Goal: Transaction & Acquisition: Download file/media

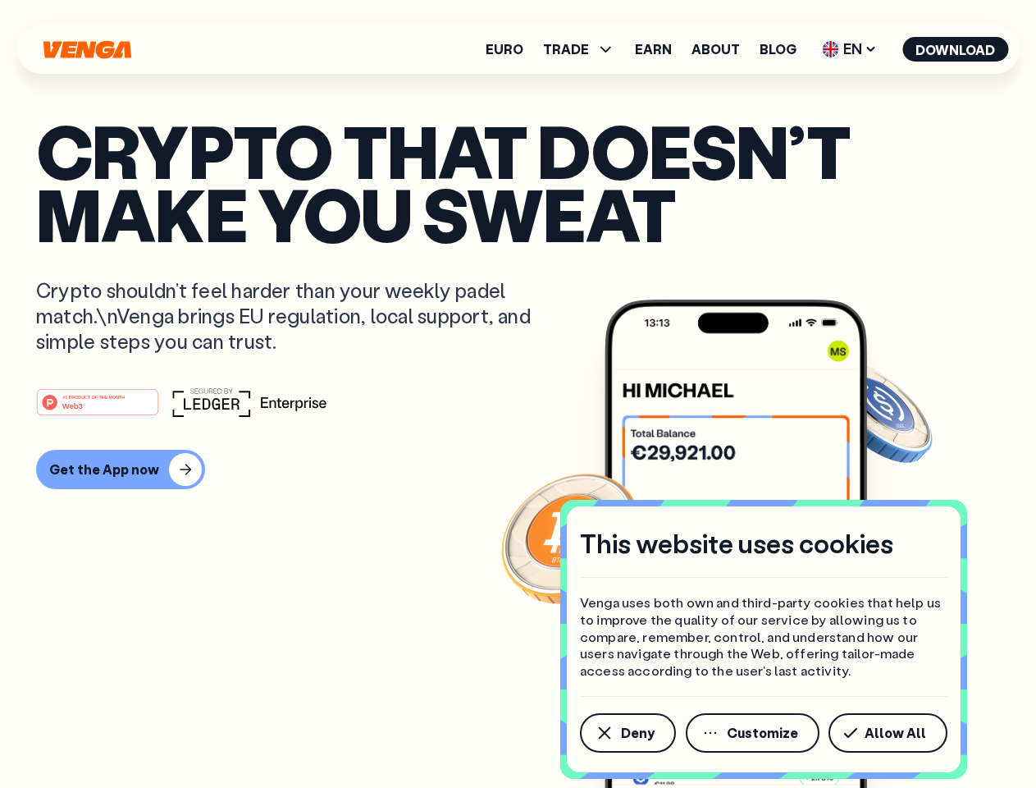
click at [518, 394] on div "#1 PRODUCT OF THE MONTH Web3" at bounding box center [518, 402] width 964 height 30
click at [627, 733] on span "Deny" at bounding box center [638, 732] width 34 height 13
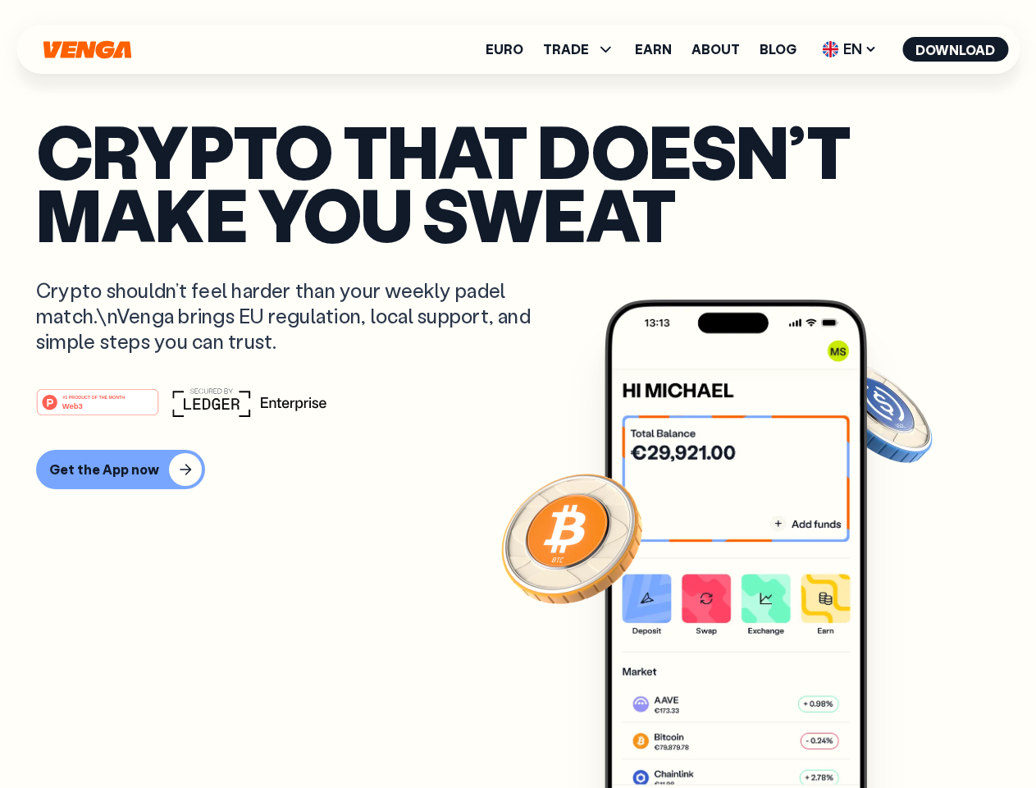
click at [754, 733] on img at bounding box center [736, 575] width 263 height 550
click at [891, 733] on article "Crypto that doesn’t make you sweat Crypto shouldn’t feel harder than your weekl…" at bounding box center [518, 426] width 964 height 615
click at [584, 49] on span "TRADE" at bounding box center [566, 49] width 46 height 13
click at [850, 49] on span "EN" at bounding box center [850, 49] width 66 height 26
click at [956, 49] on button "Download" at bounding box center [956, 49] width 106 height 25
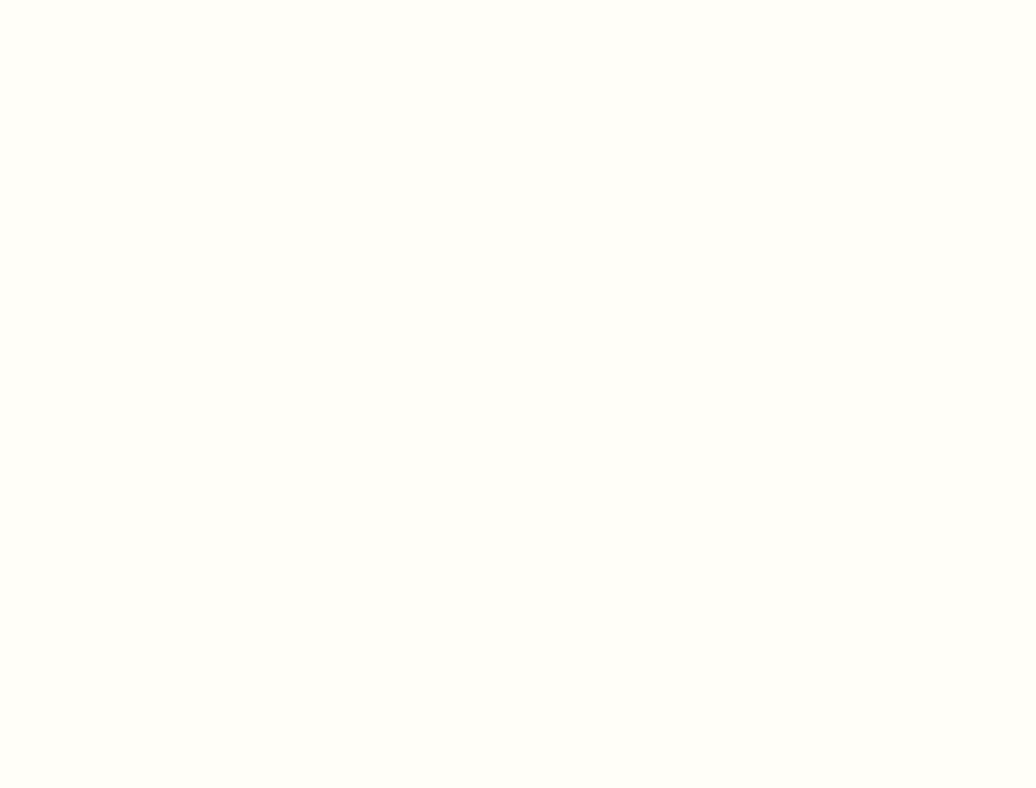
click at [118, 0] on html "This website uses cookies Venga uses both own and third-party cookies that help…" at bounding box center [518, 0] width 1036 height 0
click at [100, 0] on html "This website uses cookies Venga uses both own and third-party cookies that help…" at bounding box center [518, 0] width 1036 height 0
